Goal: Information Seeking & Learning: Learn about a topic

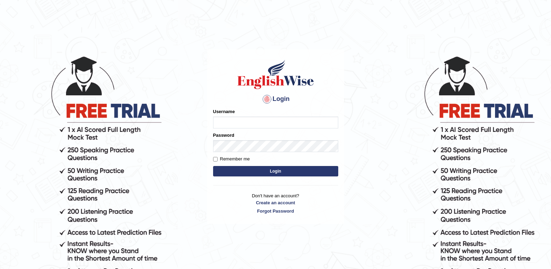
type input "Lamia"
click at [280, 171] on button "Login" at bounding box center [275, 171] width 125 height 10
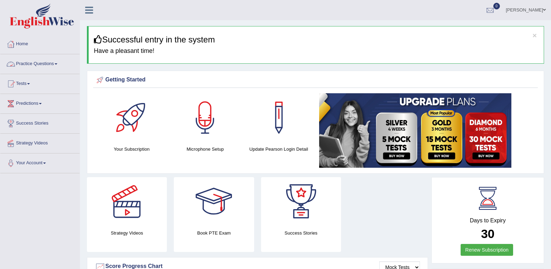
click at [50, 63] on link "Practice Questions" at bounding box center [39, 62] width 79 height 17
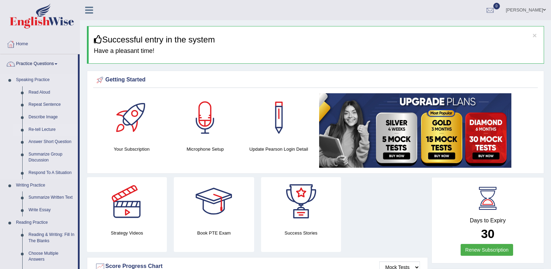
click at [43, 130] on link "Re-tell Lecture" at bounding box center [51, 130] width 53 height 13
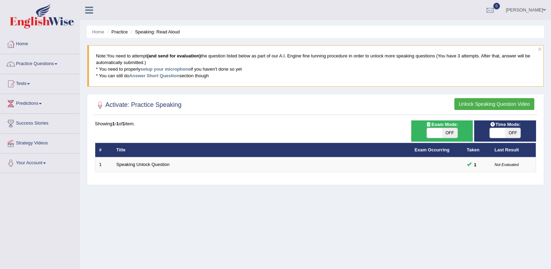
click at [509, 133] on span "OFF" at bounding box center [512, 133] width 15 height 10
checkbox input "true"
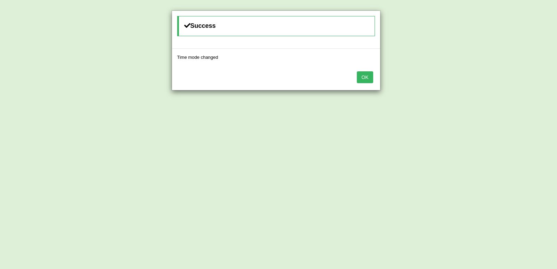
click at [374, 81] on div "OK" at bounding box center [276, 78] width 208 height 24
click at [368, 73] on button "OK" at bounding box center [365, 77] width 16 height 12
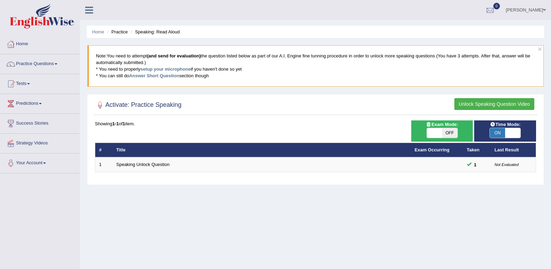
click at [361, 190] on div "Home Practice Speaking: Read Aloud × Note: You need to attempt (and send for ev…" at bounding box center [315, 174] width 471 height 348
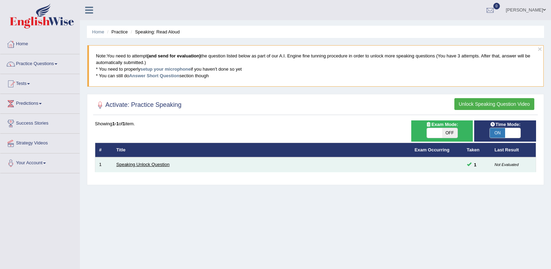
click at [127, 166] on link "Speaking Unlock Question" at bounding box center [143, 164] width 53 height 5
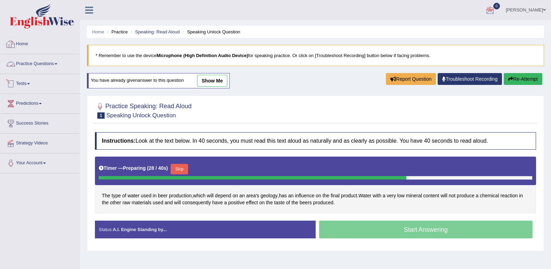
click at [45, 60] on link "Practice Questions" at bounding box center [39, 62] width 79 height 17
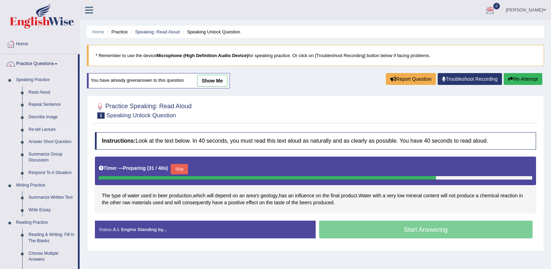
click at [52, 125] on link "Re-tell Lecture" at bounding box center [51, 130] width 53 height 13
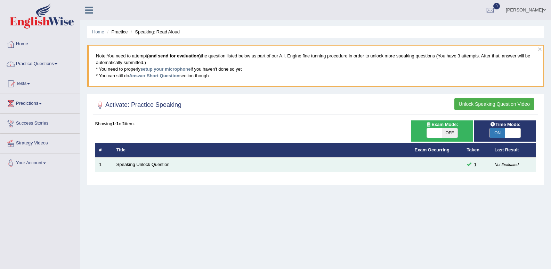
click at [168, 168] on td "Speaking Unlock Question" at bounding box center [262, 164] width 298 height 15
click at [174, 164] on td "Speaking Unlock Question" at bounding box center [262, 164] width 298 height 15
click at [165, 164] on link "Speaking Unlock Question" at bounding box center [143, 164] width 53 height 5
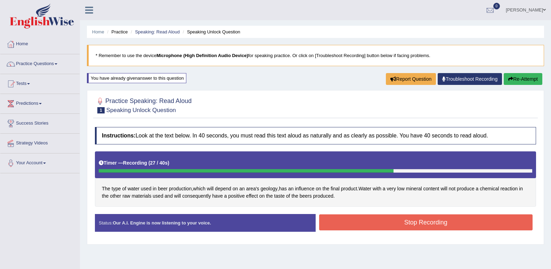
click at [408, 232] on div "Stop Recording" at bounding box center [426, 223] width 221 height 18
click at [407, 225] on button "Stop Recording" at bounding box center [426, 222] width 214 height 16
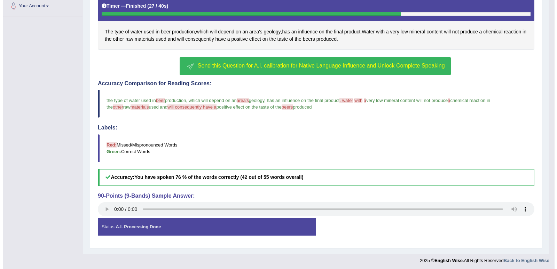
scroll to position [159, 0]
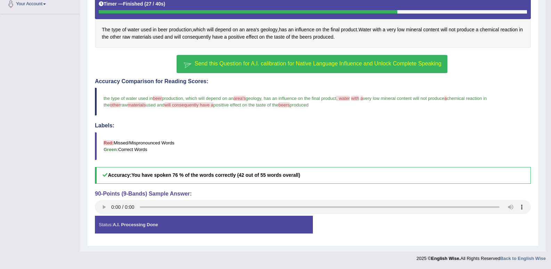
click at [221, 65] on span "Send this Question for A.I. calibration for Native Language Influence and Unloc…" at bounding box center [318, 64] width 247 height 6
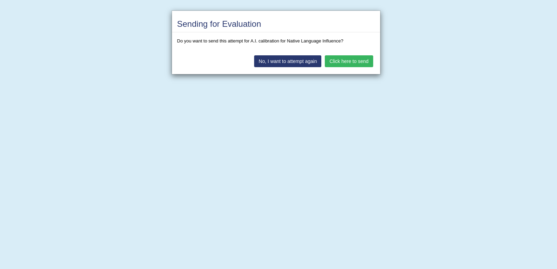
click at [261, 64] on button "No, I want to attempt again" at bounding box center [287, 61] width 67 height 12
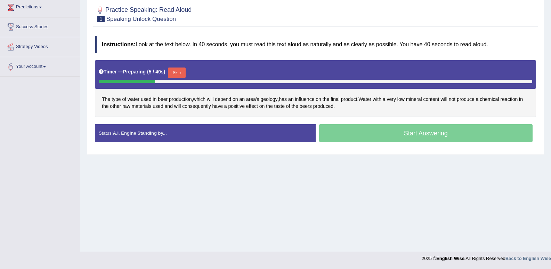
click at [184, 75] on button "Skip" at bounding box center [176, 72] width 17 height 10
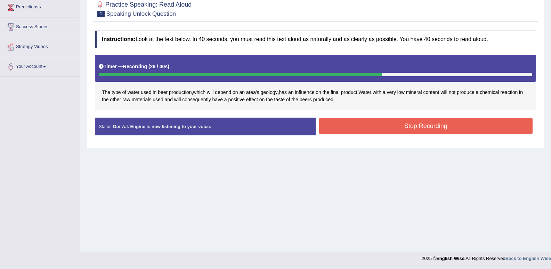
click at [341, 124] on button "Stop Recording" at bounding box center [426, 126] width 214 height 16
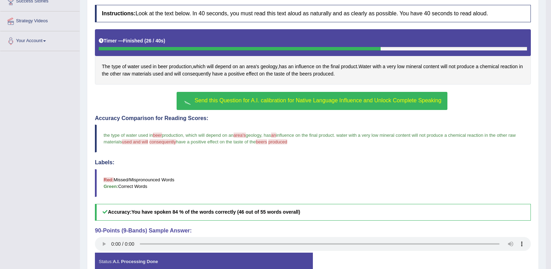
scroll to position [159, 0]
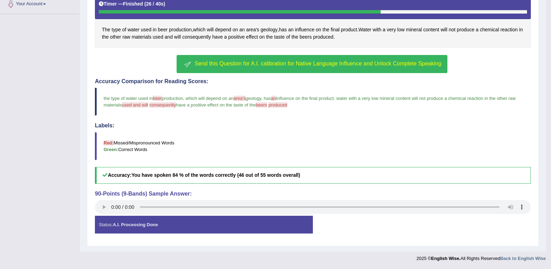
click at [24, 4] on link "Your Account" at bounding box center [39, 2] width 79 height 17
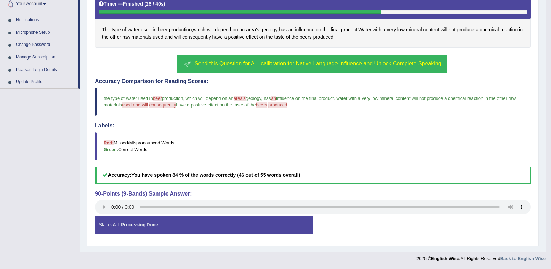
click at [31, 91] on div "Toggle navigation Home Practice Questions Speaking Practice Read Aloud Repeat S…" at bounding box center [273, 53] width 546 height 424
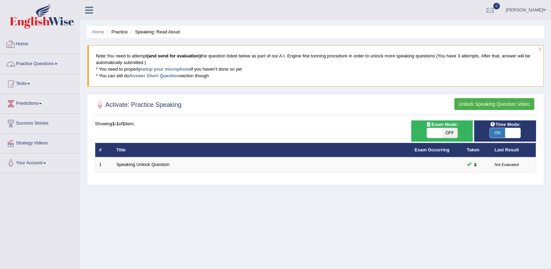
click at [29, 69] on link "Practice Questions" at bounding box center [39, 62] width 79 height 17
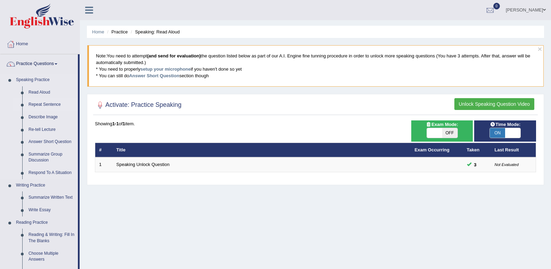
click at [39, 106] on link "Repeat Sentence" at bounding box center [51, 104] width 53 height 13
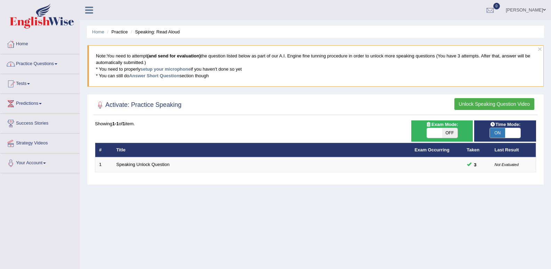
click at [38, 61] on link "Practice Questions" at bounding box center [39, 62] width 79 height 17
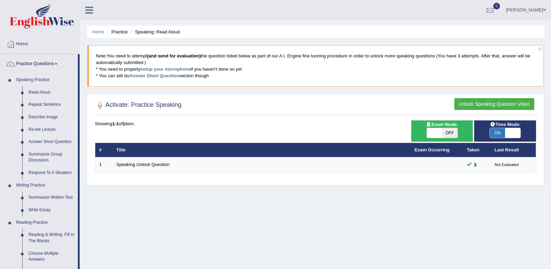
click at [38, 127] on link "Re-tell Lecture" at bounding box center [51, 130] width 53 height 13
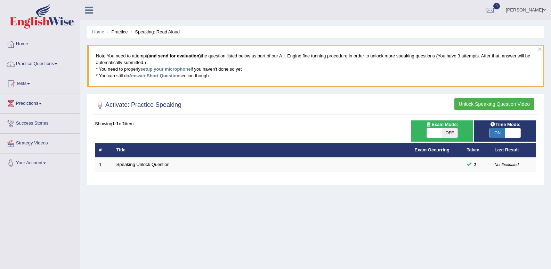
click at [472, 101] on button "Unlock Speaking Question Video" at bounding box center [495, 104] width 80 height 12
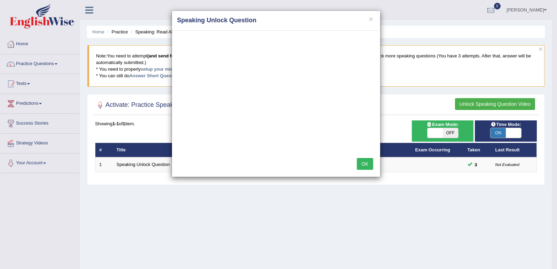
click at [360, 167] on button "OK" at bounding box center [365, 164] width 16 height 12
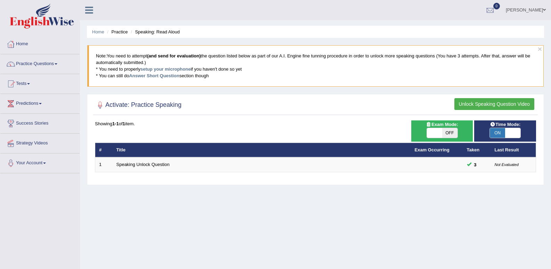
click at [443, 134] on span "OFF" at bounding box center [450, 133] width 15 height 10
checkbox input "true"
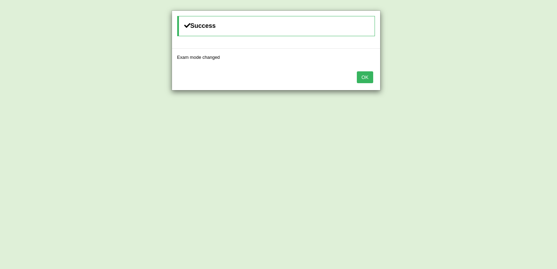
click at [371, 77] on button "OK" at bounding box center [365, 77] width 16 height 12
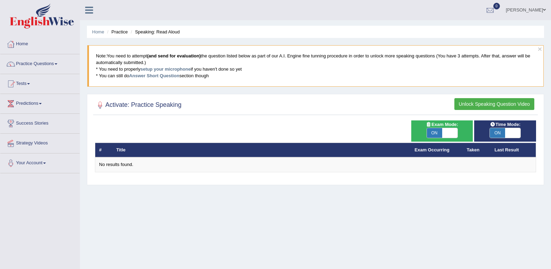
click at [432, 133] on span "ON" at bounding box center [434, 133] width 15 height 10
checkbox input "false"
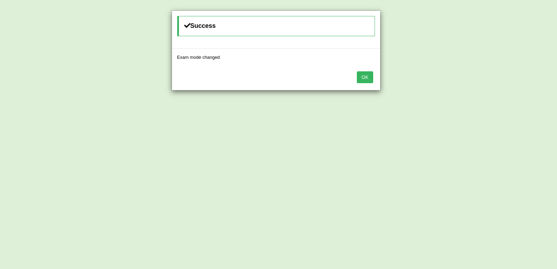
click at [360, 78] on button "OK" at bounding box center [365, 77] width 16 height 12
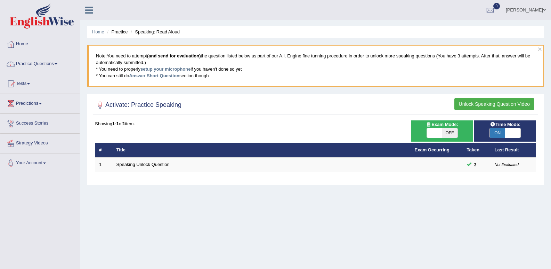
click at [544, 9] on span at bounding box center [544, 10] width 3 height 5
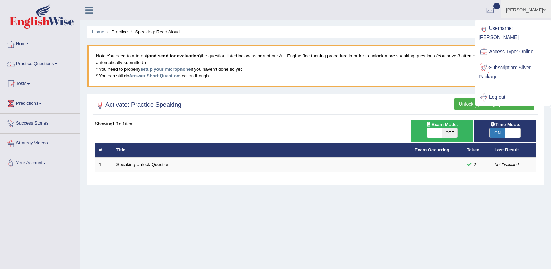
click at [497, 65] on link "Subscription: Silver Package" at bounding box center [513, 71] width 75 height 23
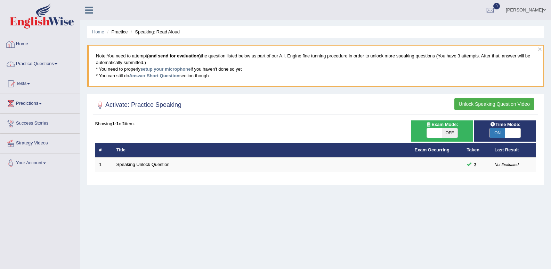
click at [39, 42] on link "Home" at bounding box center [39, 42] width 79 height 17
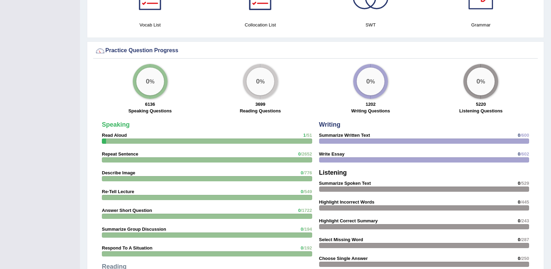
scroll to position [522, 0]
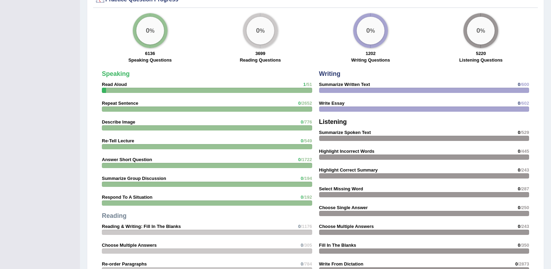
click at [118, 144] on div at bounding box center [207, 146] width 210 height 5
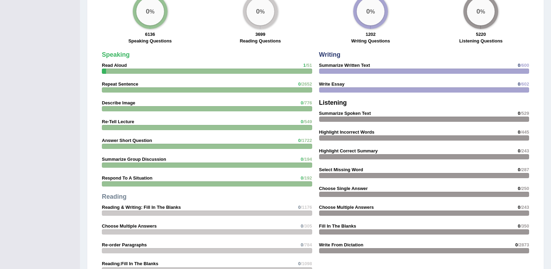
scroll to position [557, 0]
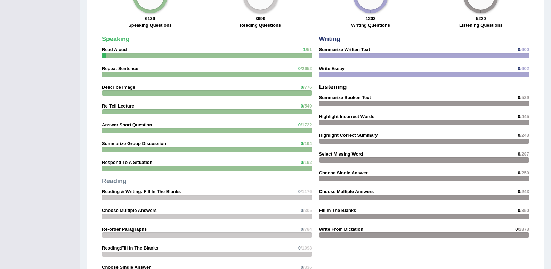
click at [144, 105] on div "Speaking Read Aloud 1 /51 Repeat Sentence 0 /2652 Describe Image 0 /776 Re-Tell…" at bounding box center [206, 157] width 217 height 250
click at [166, 114] on div "Speaking Read Aloud 1 /51 Repeat Sentence 0 /2652 Describe Image 0 /776 Re-Tell…" at bounding box center [206, 157] width 217 height 250
drag, startPoint x: 187, startPoint y: 119, endPoint x: 230, endPoint y: 110, distance: 43.7
click at [208, 111] on div "Speaking Read Aloud 1 /51 Repeat Sentence 0 /2652 Describe Image 0 /776 Re-Tell…" at bounding box center [206, 157] width 217 height 250
click at [317, 123] on div "Speaking Read Aloud 1 /51 Repeat Sentence 0 /2652 Describe Image 0 /776 Re-Tell…" at bounding box center [315, 132] width 445 height 311
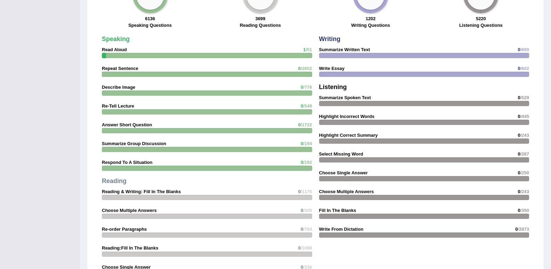
click at [312, 109] on strong "0 /549" at bounding box center [306, 106] width 11 height 7
click at [312, 121] on div "Speaking Read Aloud 1 /51 Repeat Sentence 0 /2652 Describe Image 0 /776 Re-Tell…" at bounding box center [206, 157] width 217 height 250
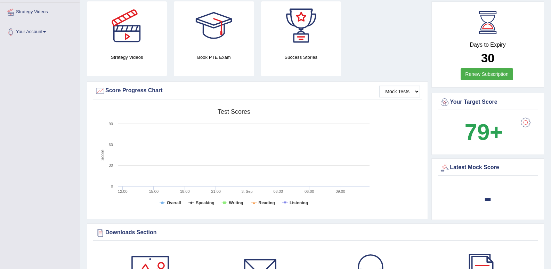
scroll to position [27, 0]
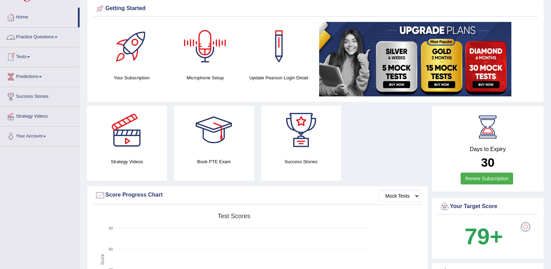
click at [31, 45] on link "Practice Questions" at bounding box center [39, 35] width 79 height 17
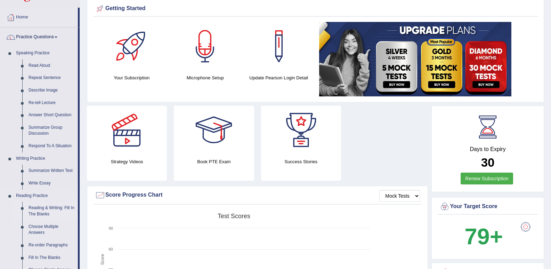
click at [28, 204] on link "Reading & Writing: Fill In The Blanks" at bounding box center [51, 211] width 53 height 18
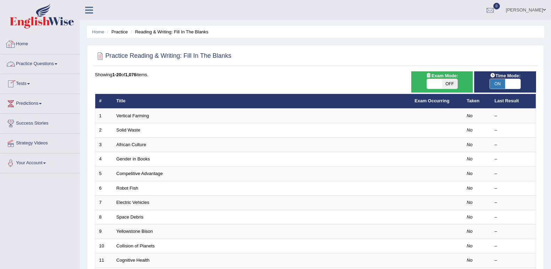
click at [47, 64] on link "Practice Questions" at bounding box center [39, 62] width 79 height 17
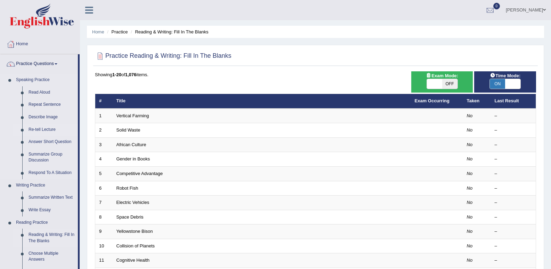
click at [37, 130] on link "Re-tell Lecture" at bounding box center [51, 130] width 53 height 13
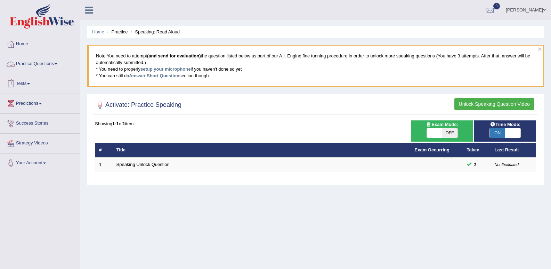
click at [22, 67] on link "Practice Questions" at bounding box center [39, 62] width 79 height 17
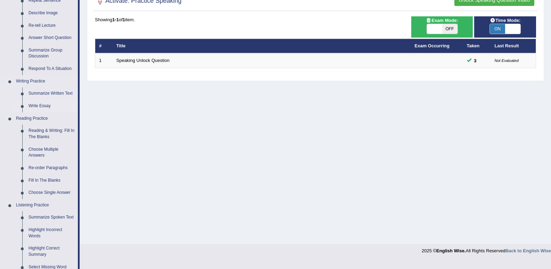
scroll to position [104, 0]
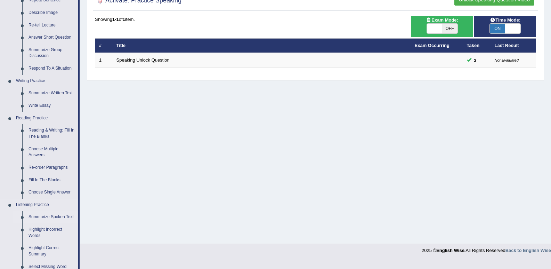
click at [36, 216] on link "Summarize Spoken Text" at bounding box center [51, 217] width 53 height 13
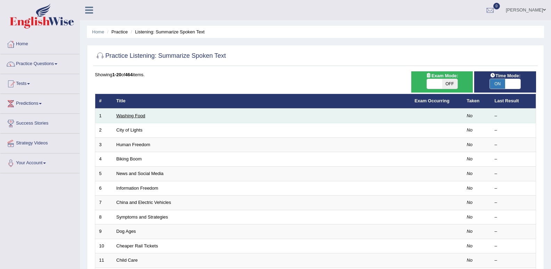
click at [130, 117] on link "Washing Food" at bounding box center [131, 115] width 29 height 5
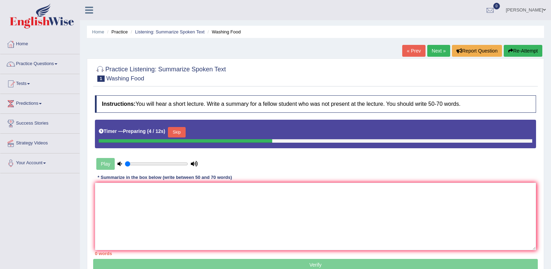
click at [173, 159] on div "Play" at bounding box center [147, 163] width 104 height 17
click at [174, 164] on input "range" at bounding box center [156, 164] width 63 height 6
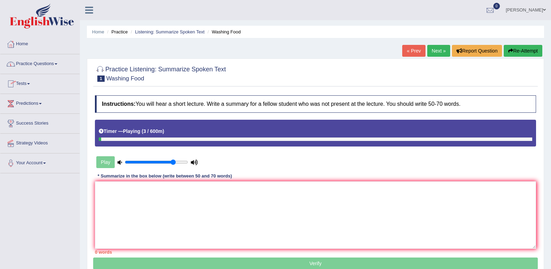
click at [184, 167] on div "Play" at bounding box center [147, 161] width 104 height 17
click at [188, 157] on div "Play" at bounding box center [147, 161] width 104 height 17
click at [188, 158] on div "Play" at bounding box center [147, 161] width 104 height 17
click at [188, 159] on div "Play" at bounding box center [147, 161] width 104 height 17
click at [188, 160] on div "Play" at bounding box center [147, 161] width 104 height 17
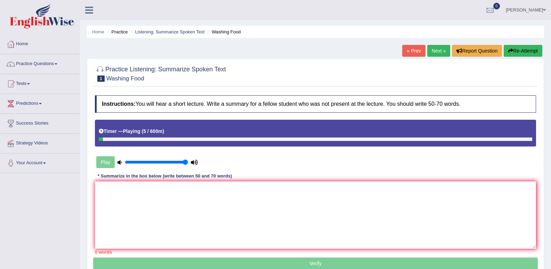
click at [188, 160] on input "range" at bounding box center [156, 162] width 63 height 6
click at [195, 158] on div "Play" at bounding box center [147, 161] width 104 height 17
click at [197, 161] on icon at bounding box center [194, 162] width 7 height 5
click at [99, 163] on div "Play" at bounding box center [147, 161] width 104 height 17
click at [106, 141] on div at bounding box center [111, 138] width 25 height 3
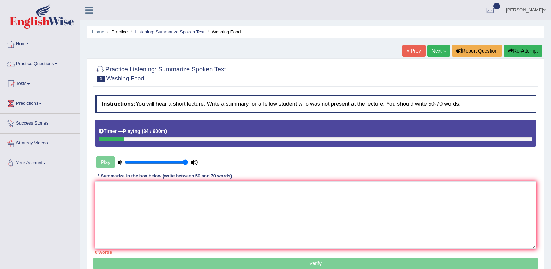
click at [140, 140] on div at bounding box center [316, 138] width 434 height 3
click at [185, 163] on input "range" at bounding box center [156, 162] width 63 height 6
type input "0.9"
click at [180, 162] on input "range" at bounding box center [156, 162] width 63 height 6
click at [213, 139] on div at bounding box center [316, 138] width 434 height 3
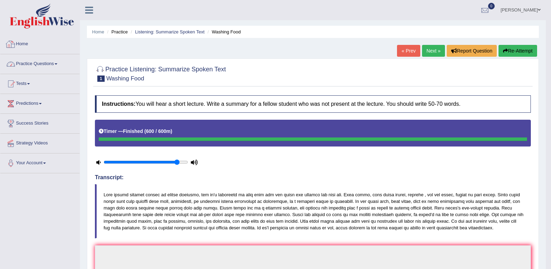
click at [39, 60] on link "Practice Questions" at bounding box center [39, 62] width 79 height 17
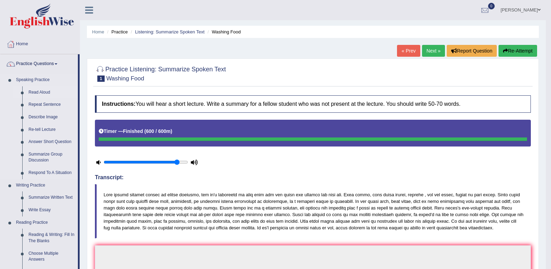
click at [39, 89] on link "Read Aloud" at bounding box center [51, 92] width 53 height 13
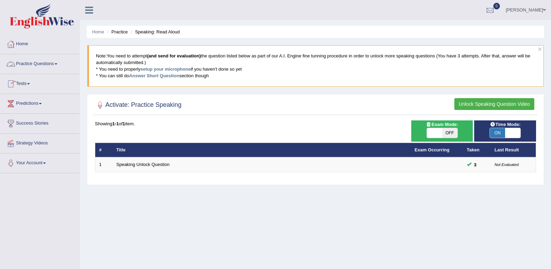
click at [40, 68] on link "Practice Questions" at bounding box center [39, 62] width 79 height 17
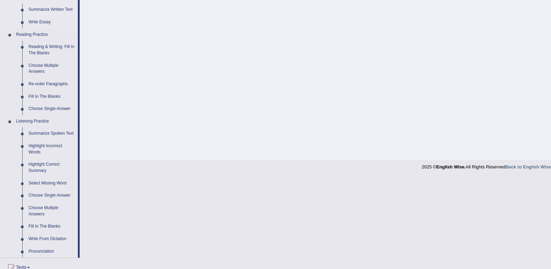
scroll to position [209, 0]
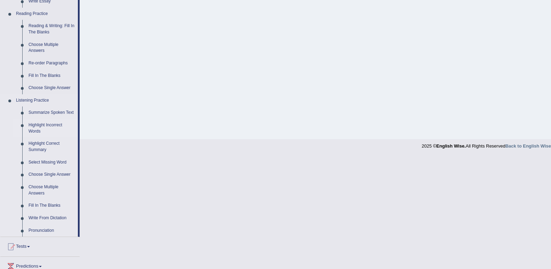
click at [35, 125] on link "Highlight Incorrect Words" at bounding box center [51, 128] width 53 height 18
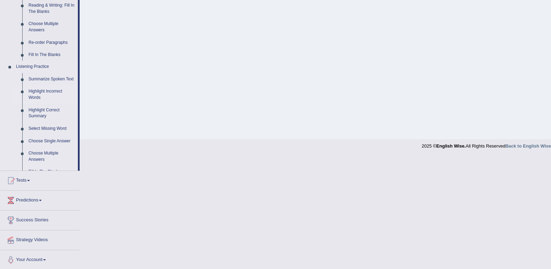
scroll to position [96, 0]
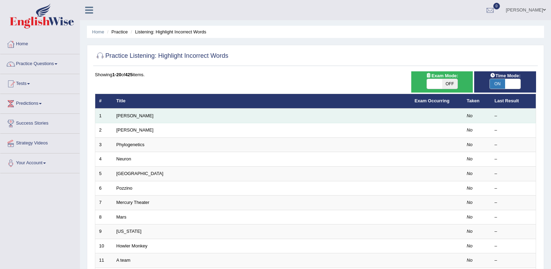
click at [176, 118] on td "[PERSON_NAME]" at bounding box center [262, 116] width 298 height 15
click at [510, 121] on td "–" at bounding box center [513, 116] width 45 height 15
click at [510, 120] on td "–" at bounding box center [513, 116] width 45 height 15
click at [457, 114] on td at bounding box center [437, 116] width 52 height 15
click at [293, 114] on td "[PERSON_NAME]" at bounding box center [262, 116] width 298 height 15
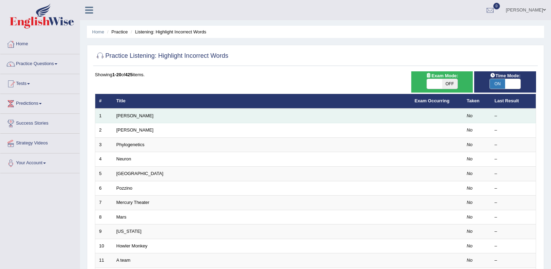
click at [293, 114] on td "[PERSON_NAME]" at bounding box center [262, 116] width 298 height 15
click at [122, 113] on link "[PERSON_NAME]" at bounding box center [135, 115] width 37 height 5
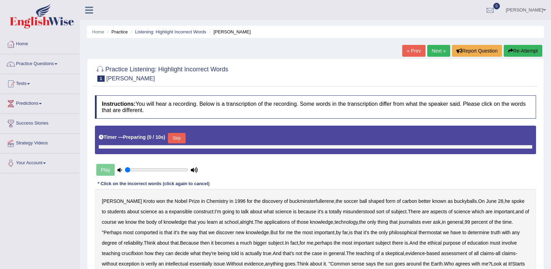
type input "0.9"
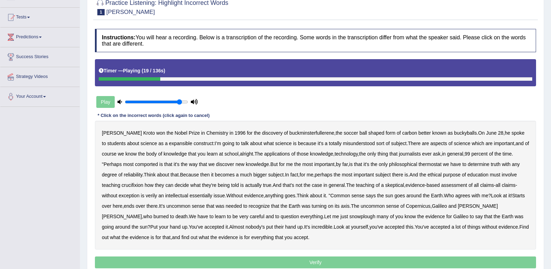
scroll to position [98, 0]
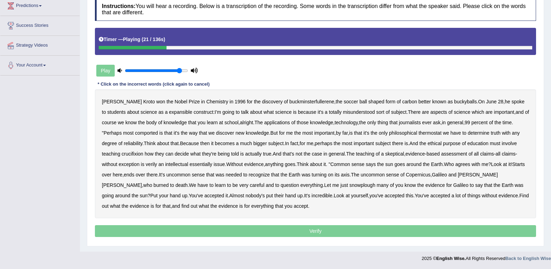
click at [264, 229] on p "Verify" at bounding box center [315, 231] width 441 height 12
click at [317, 232] on p "Verify" at bounding box center [315, 231] width 441 height 12
click at [189, 82] on div "* Click on the incorrect words (click again to cancel)" at bounding box center [154, 84] width 118 height 7
click at [137, 86] on div "* Click on the incorrect words (click again to cancel)" at bounding box center [154, 84] width 118 height 7
click at [118, 90] on div "Harold Kroto won the Nobel Prize in Chemistry in 1996 for the discovery of buck…" at bounding box center [315, 153] width 441 height 129
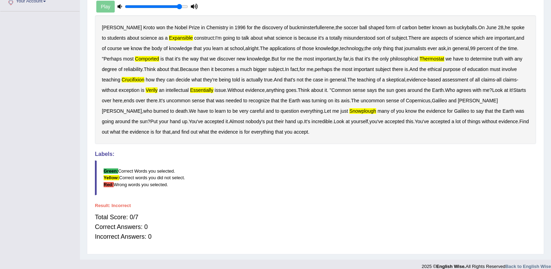
scroll to position [170, 0]
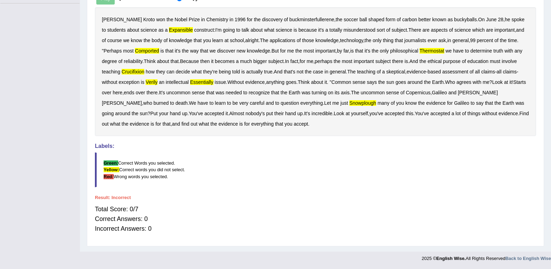
click at [169, 28] on b "expansible" at bounding box center [181, 30] width 24 height 6
click at [207, 89] on div "Harold Kroto won the Nobel Prize in Chemistry in 1996 for the discovery of buck…" at bounding box center [315, 71] width 441 height 129
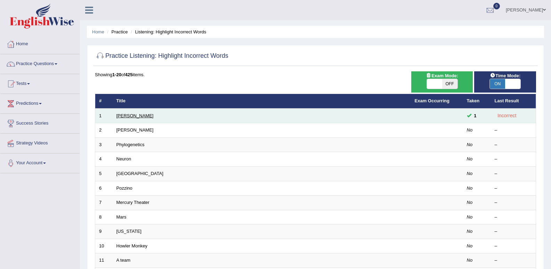
click at [127, 115] on link "[PERSON_NAME]" at bounding box center [135, 115] width 37 height 5
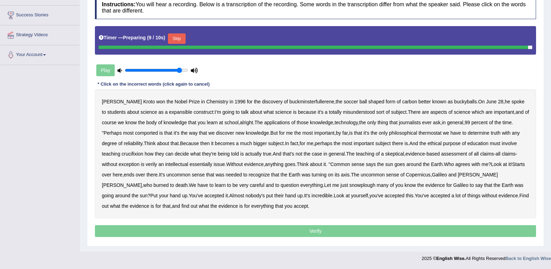
scroll to position [106, 0]
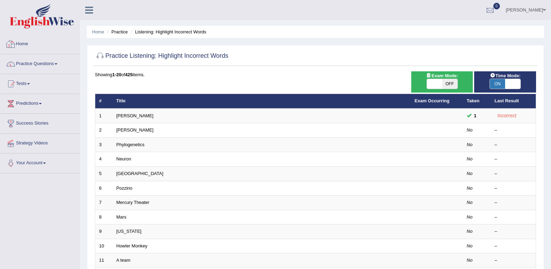
click at [18, 49] on link "Home" at bounding box center [39, 42] width 79 height 17
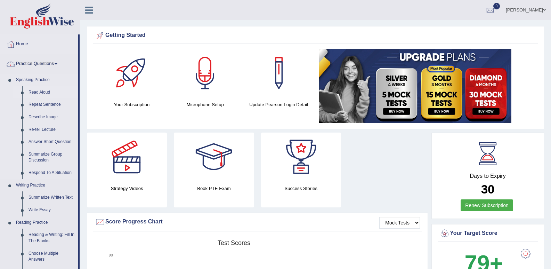
click at [45, 93] on link "Read Aloud" at bounding box center [51, 92] width 53 height 13
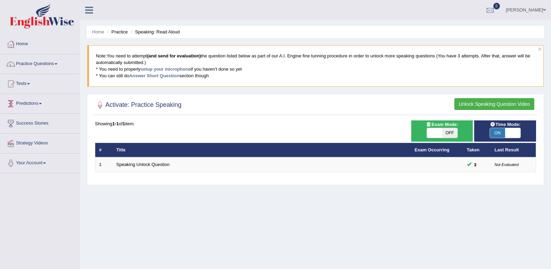
click at [123, 120] on div "Activate: Practice Speaking Unlock Speaking Question Video Time Mode: ON OFF Ex…" at bounding box center [315, 139] width 457 height 91
click at [542, 6] on link "Lamia Afroz" at bounding box center [526, 9] width 50 height 18
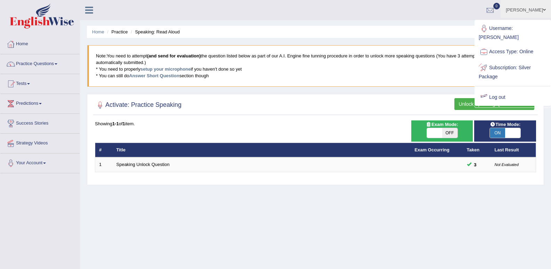
click at [502, 93] on link "Log out" at bounding box center [513, 97] width 75 height 16
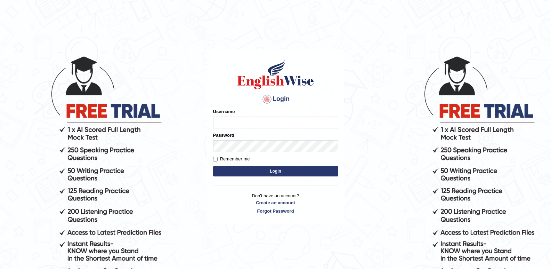
type input "Lamia"
click at [285, 173] on button "Login" at bounding box center [275, 171] width 125 height 10
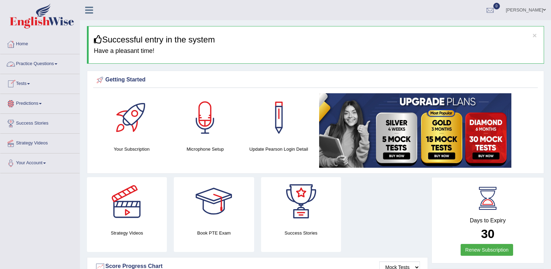
click at [36, 65] on link "Practice Questions" at bounding box center [39, 62] width 79 height 17
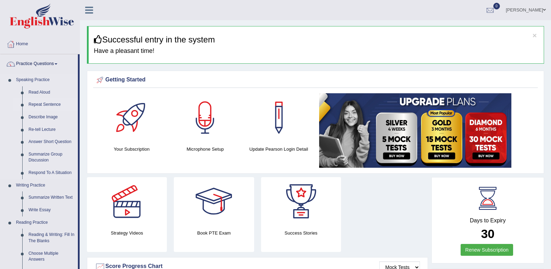
click at [43, 103] on link "Repeat Sentence" at bounding box center [51, 104] width 53 height 13
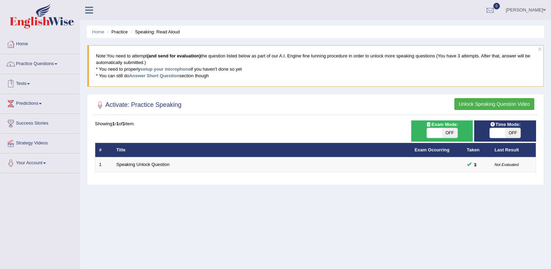
click at [45, 72] on li "Practice Questions Speaking Practice Read Aloud Repeat Sentence Describe Image …" at bounding box center [39, 64] width 79 height 20
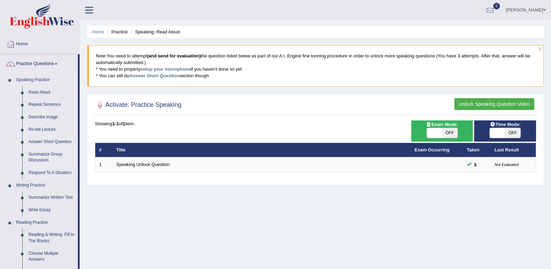
click at [49, 151] on link "Summarize Group Discussion" at bounding box center [51, 157] width 53 height 18
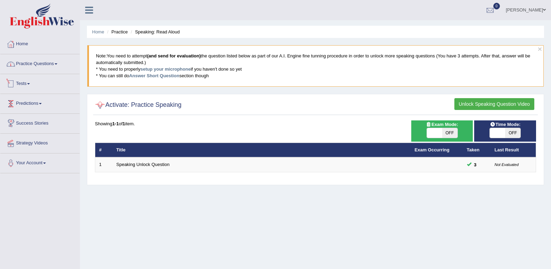
click at [24, 63] on link "Practice Questions" at bounding box center [39, 62] width 79 height 17
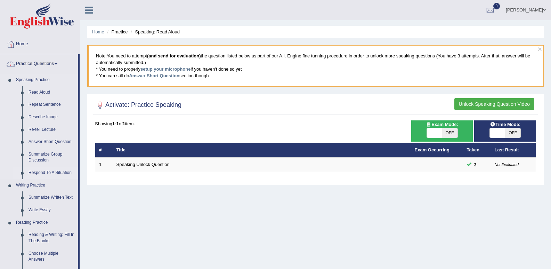
click at [45, 174] on link "Respond To A Situation" at bounding box center [51, 173] width 53 height 13
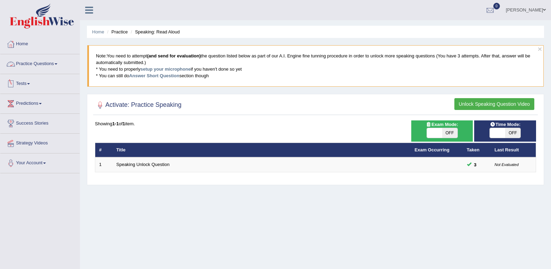
click at [54, 65] on link "Practice Questions" at bounding box center [39, 62] width 79 height 17
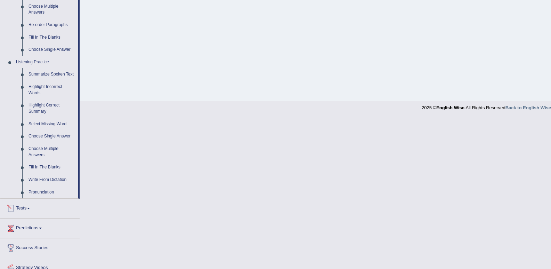
scroll to position [207, 0]
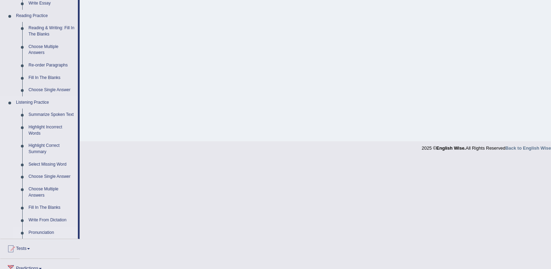
click at [43, 233] on link "Pronunciation" at bounding box center [51, 232] width 53 height 13
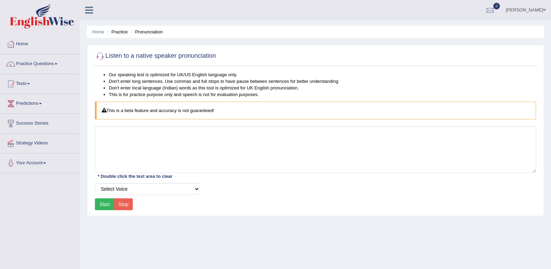
click at [145, 176] on div "* Double click the text area to clear" at bounding box center [135, 176] width 80 height 7
click at [104, 174] on div "* Double click the text area to clear" at bounding box center [135, 176] width 80 height 7
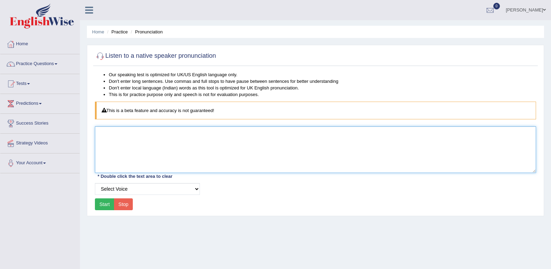
click at [105, 127] on textarea at bounding box center [315, 149] width 441 height 47
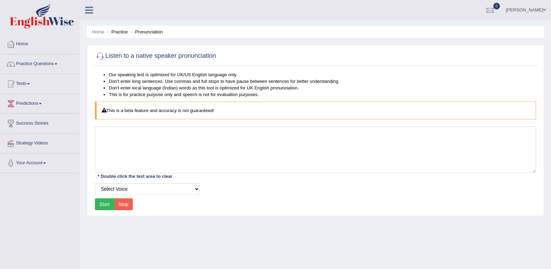
click at [99, 202] on button "Start" at bounding box center [104, 204] width 19 height 12
click at [105, 203] on button "Start" at bounding box center [104, 204] width 19 height 12
click at [197, 188] on select "Select Voice UK English Female UK English Male" at bounding box center [147, 189] width 105 height 12
select select "3"
click at [95, 183] on select "Select Voice UK English Female UK English Male" at bounding box center [147, 189] width 105 height 12
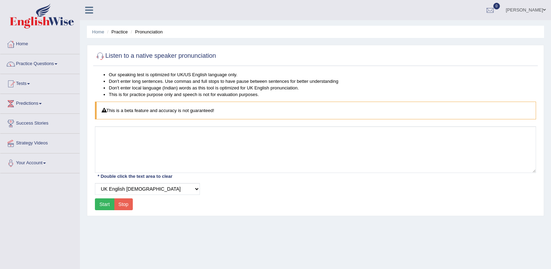
click at [106, 205] on button "Start" at bounding box center [104, 204] width 19 height 12
click at [107, 125] on div "Our speaking test is optimized for UK/US English language only. Don't enter lon…" at bounding box center [315, 141] width 445 height 141
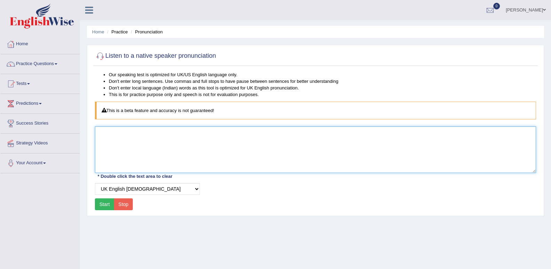
click at [109, 132] on textarea at bounding box center [315, 149] width 441 height 47
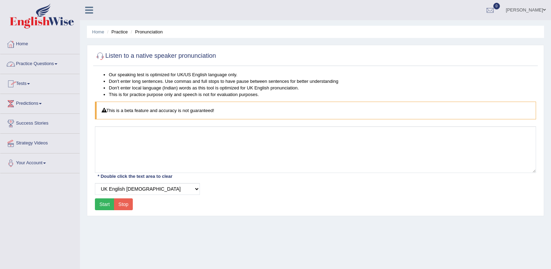
click at [31, 70] on link "Practice Questions" at bounding box center [39, 62] width 79 height 17
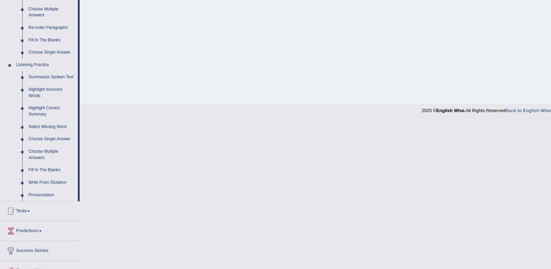
scroll to position [276, 0]
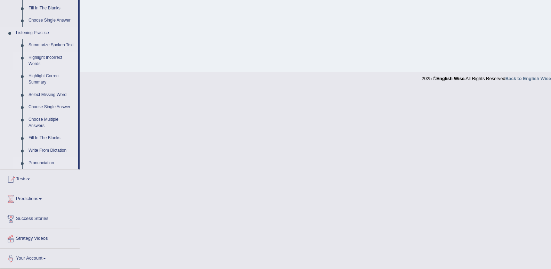
click at [43, 64] on link "Highlight Incorrect Words" at bounding box center [51, 60] width 53 height 18
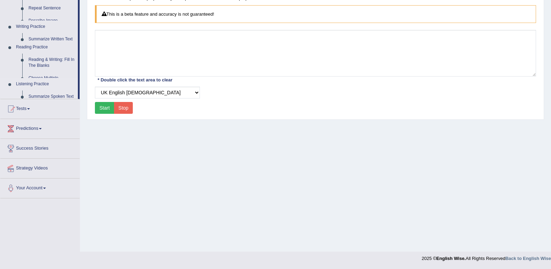
scroll to position [96, 0]
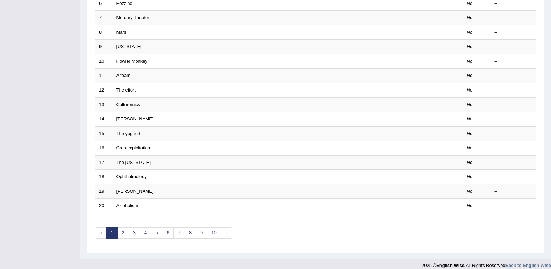
scroll to position [192, 0]
